Goal: Book appointment/travel/reservation

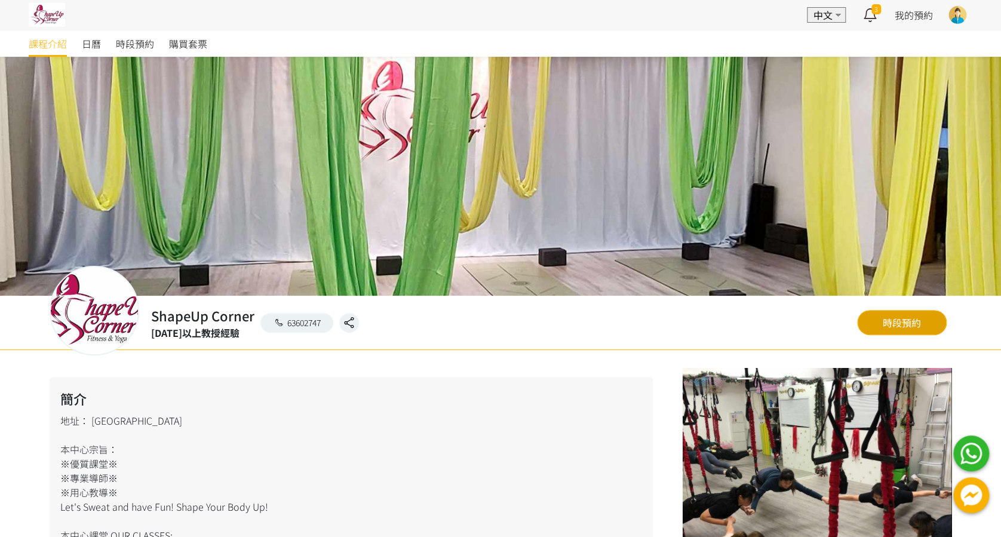
click at [912, 320] on link "時段預約" at bounding box center [902, 322] width 90 height 25
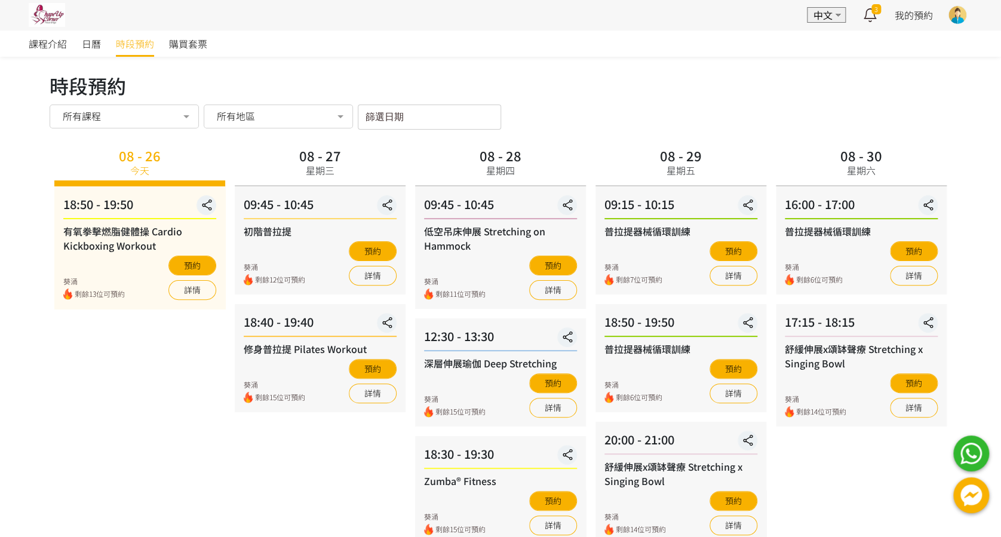
click at [123, 118] on div "所有課程" at bounding box center [124, 116] width 133 height 12
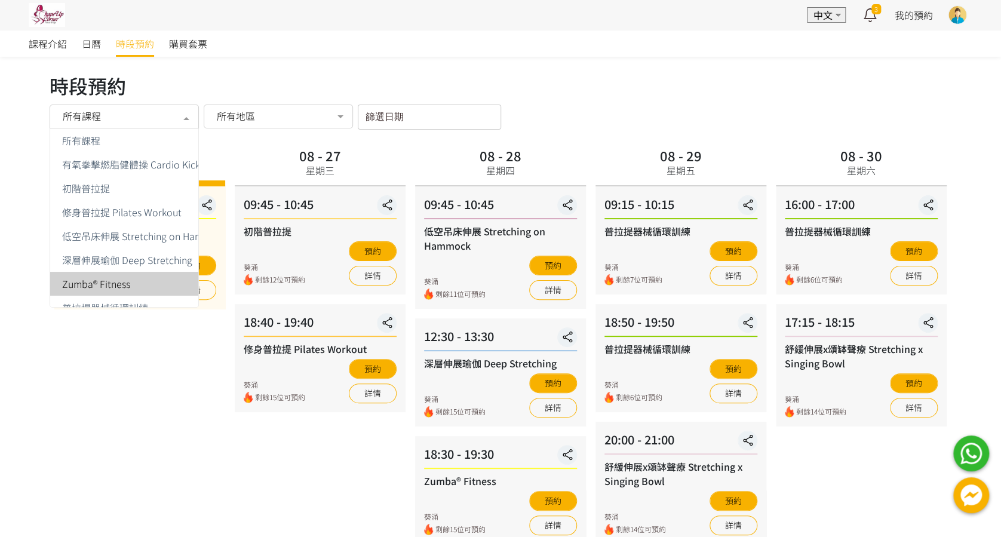
click at [125, 383] on div "08 - 26 [DATE] 18:50 - 19:50 有氧拳擊燃脂健體操 Cardio Kickboxing Workout 葵涌 剩餘13位可預約 預約…" at bounding box center [140, 344] width 180 height 400
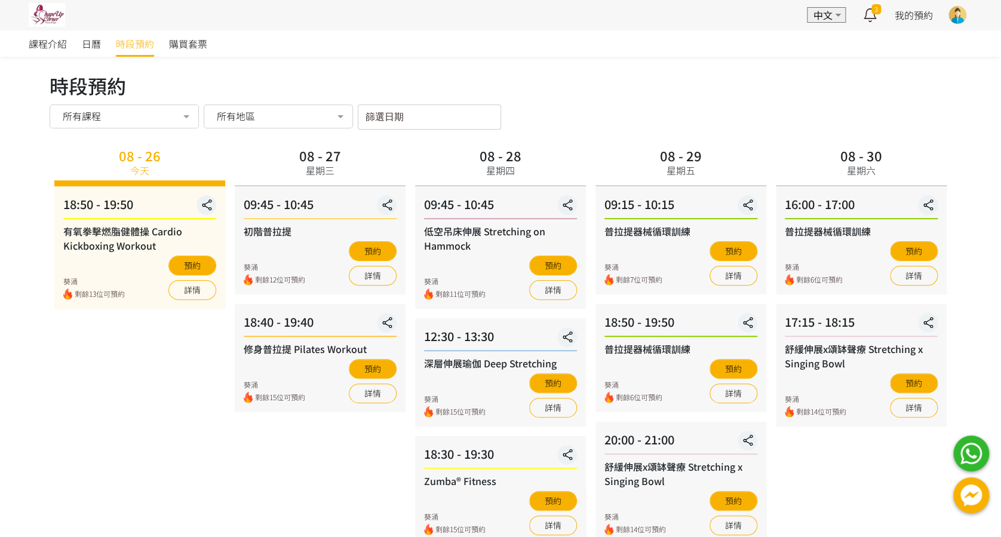
click at [97, 432] on div "08 - 26 [DATE] 18:50 - 19:50 有氧拳擊燃脂健體操 Cardio Kickboxing Workout 葵涌 剩餘13位可預約 預約…" at bounding box center [140, 344] width 180 height 400
click at [162, 110] on div "所有課程" at bounding box center [124, 116] width 133 height 12
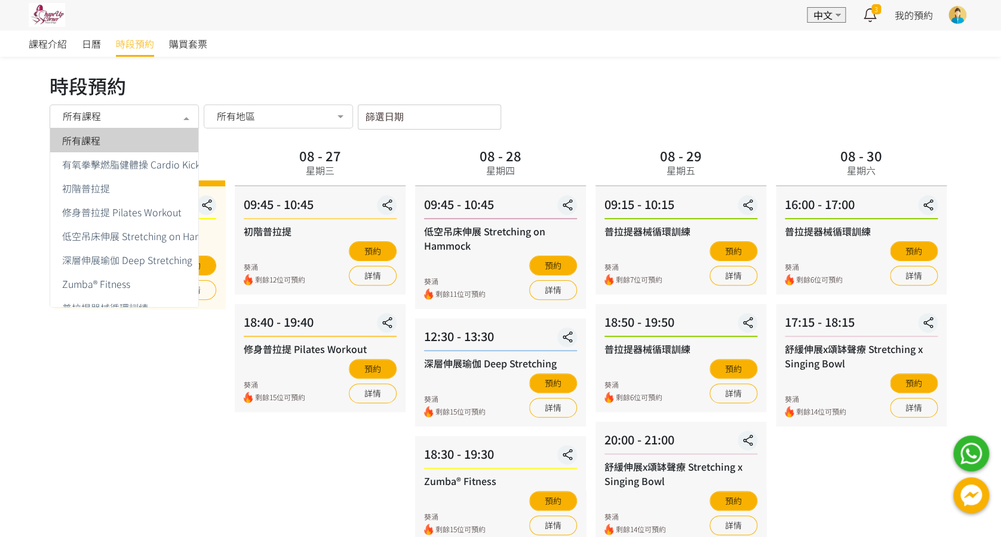
click at [92, 145] on span "所有課程" at bounding box center [81, 141] width 38 height 10
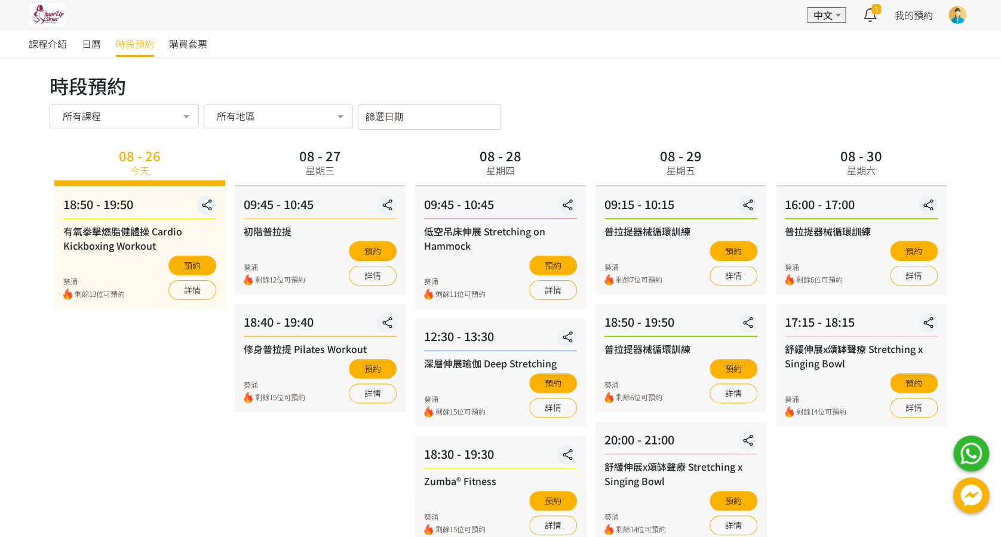
click at [342, 116] on div at bounding box center [340, 117] width 24 height 23
click at [272, 163] on div "[PERSON_NAME]路" at bounding box center [278, 164] width 134 height 10
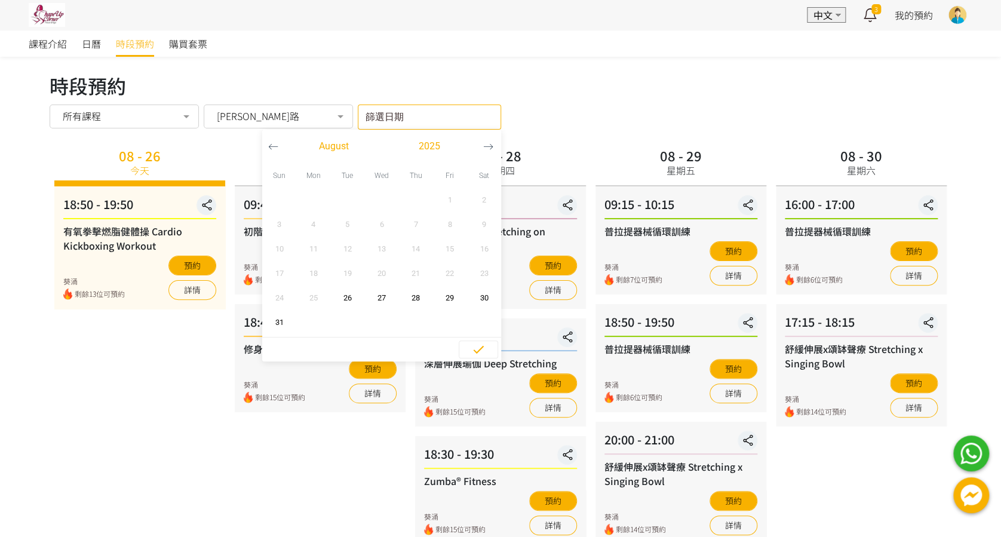
click at [434, 119] on input "篩選日期" at bounding box center [429, 116] width 143 height 25
click at [347, 298] on span "26" at bounding box center [347, 298] width 27 height 12
type input "[DATE] - ..."
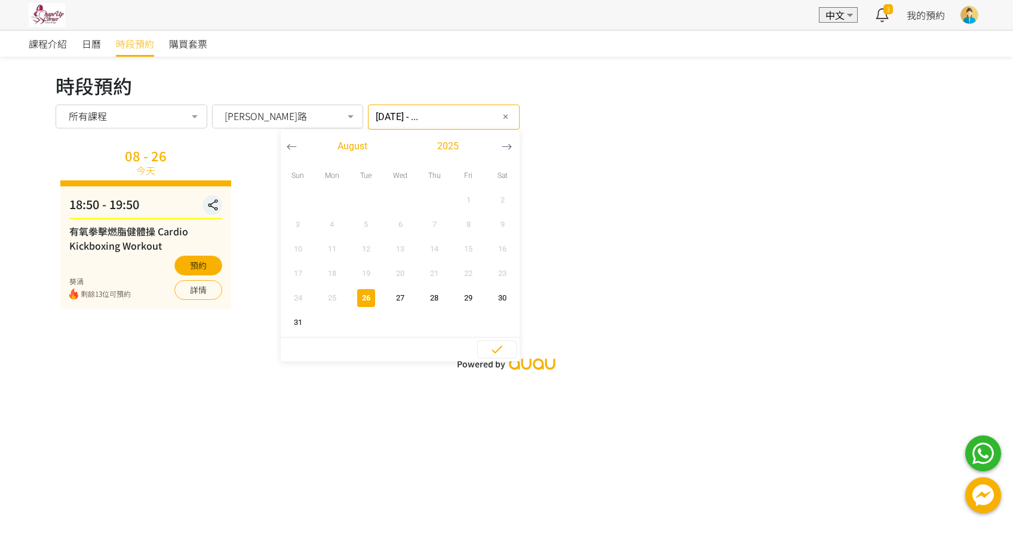
click at [59, 385] on div "課程介紹 日曆 時段預約 購買套票 時段預約 時段預約 所有課程 所有課程 有氧拳擊燃脂健體操 Cardio Kickboxing Workout 初階普拉提…" at bounding box center [506, 268] width 1013 height 537
